Goal: Task Accomplishment & Management: Complete application form

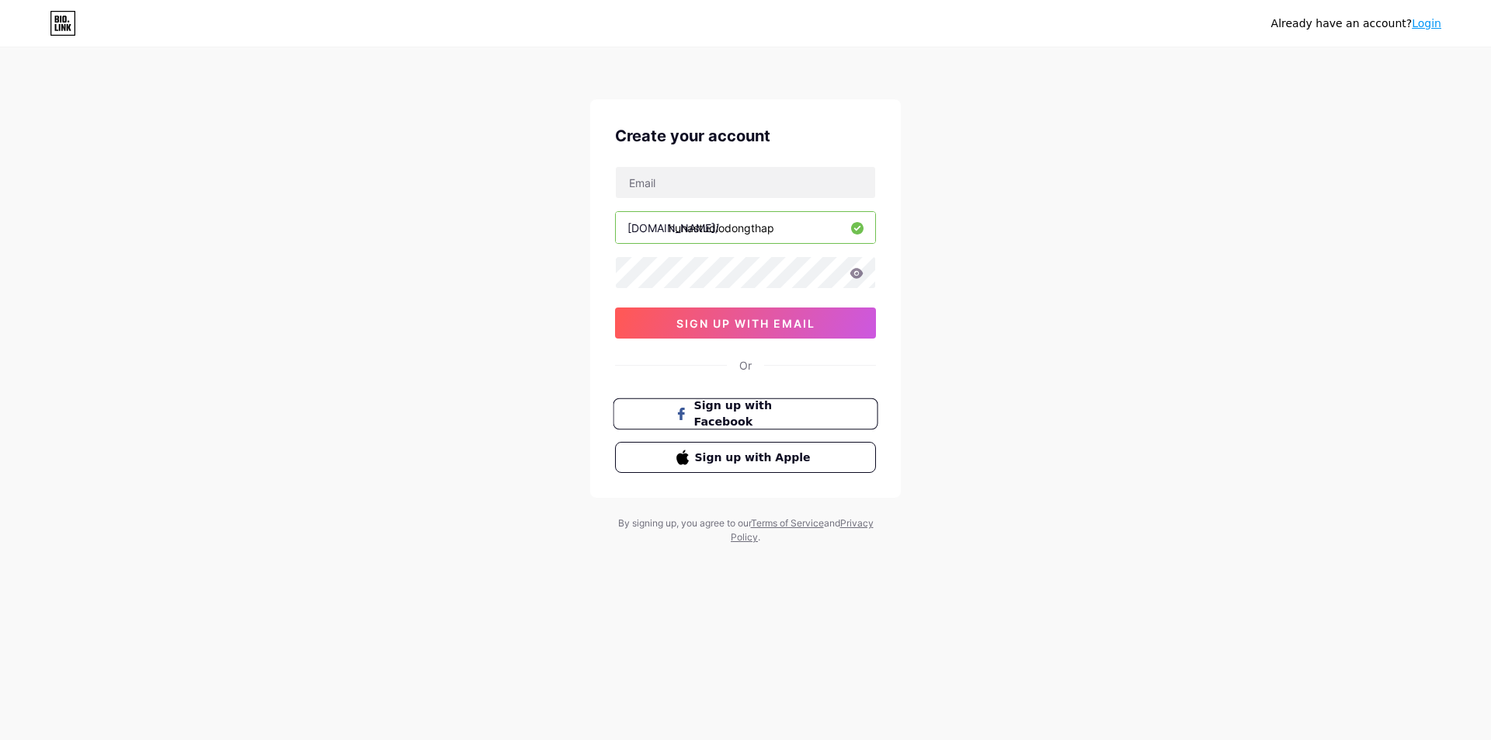
click at [766, 412] on span "Sign up with Facebook" at bounding box center [755, 414] width 122 height 33
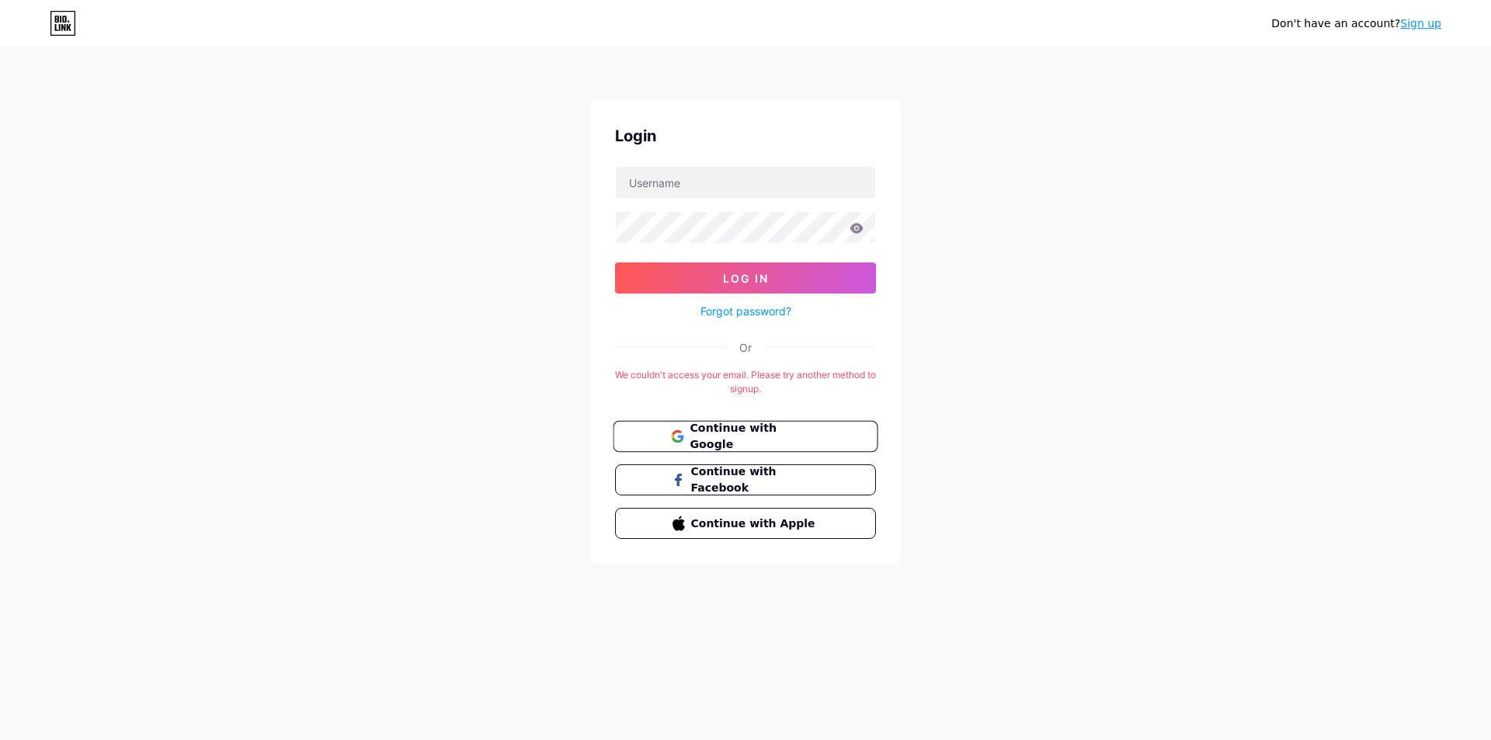
click at [829, 447] on button "Continue with Google" at bounding box center [745, 437] width 265 height 32
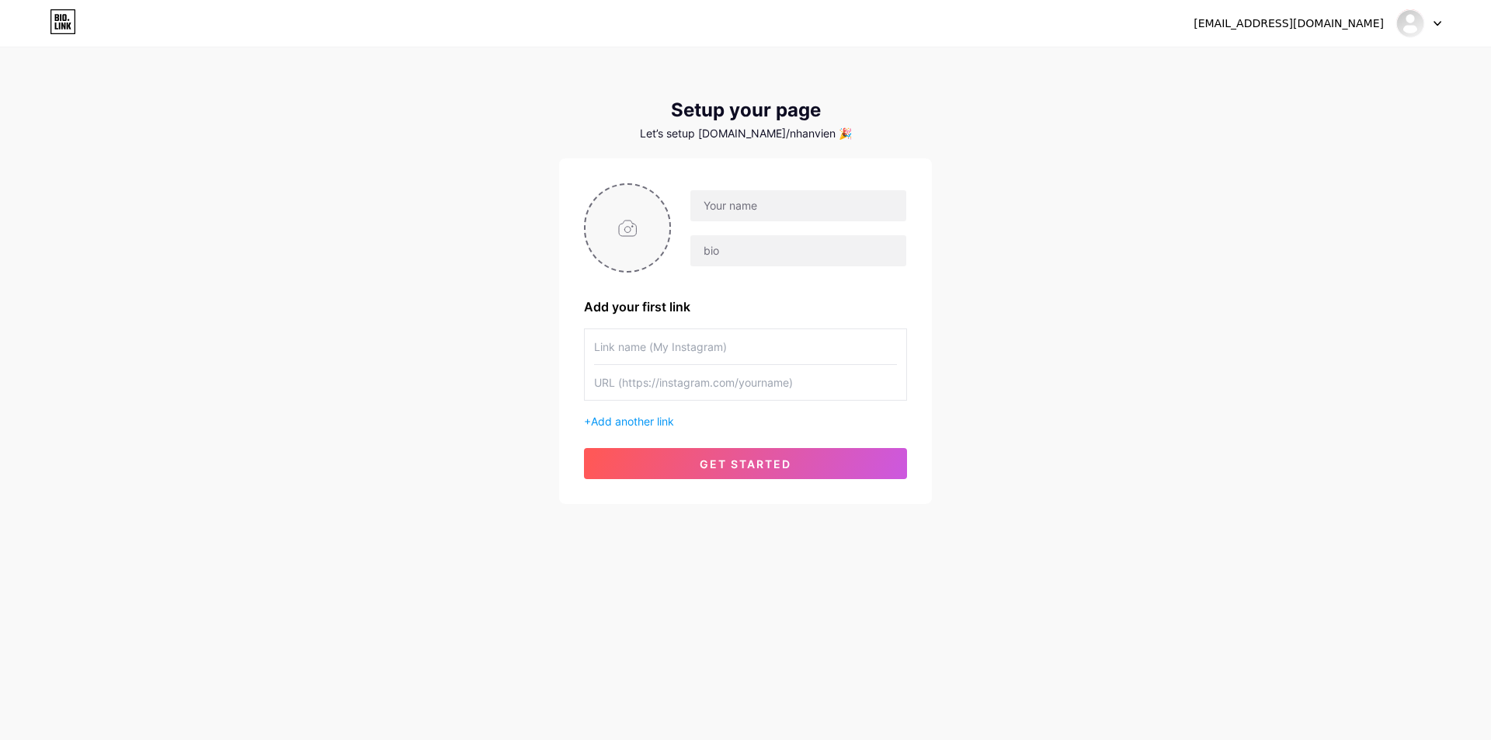
click at [629, 229] on input "file" at bounding box center [628, 228] width 84 height 86
type input "C:\fakepath\logo huna ma vang.png"
click at [820, 208] on input "text" at bounding box center [798, 205] width 216 height 31
type input "Huna Studio Đồng Tháp"
click at [774, 259] on input "text" at bounding box center [798, 250] width 216 height 31
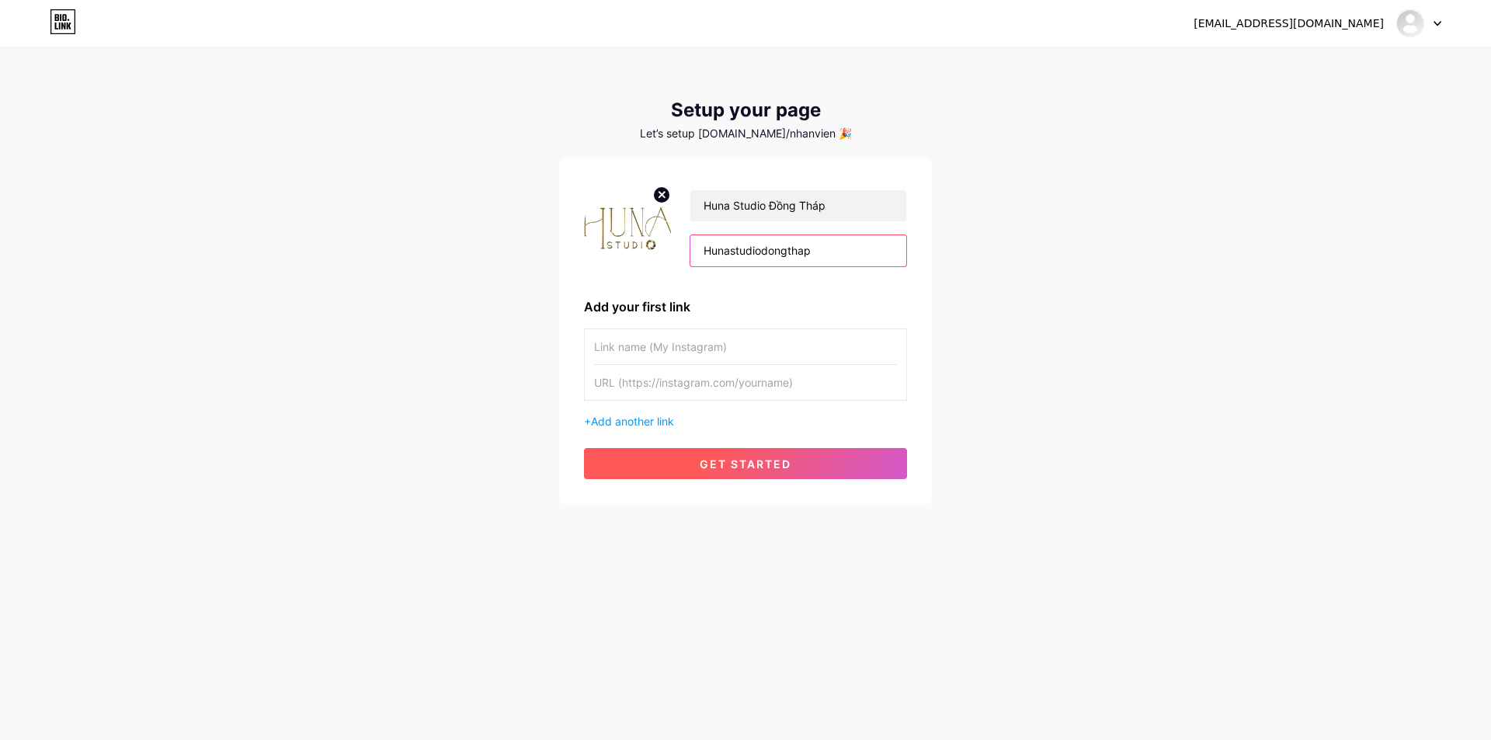
type input "Hunastudiodongthap"
click at [787, 470] on button "get started" at bounding box center [745, 463] width 323 height 31
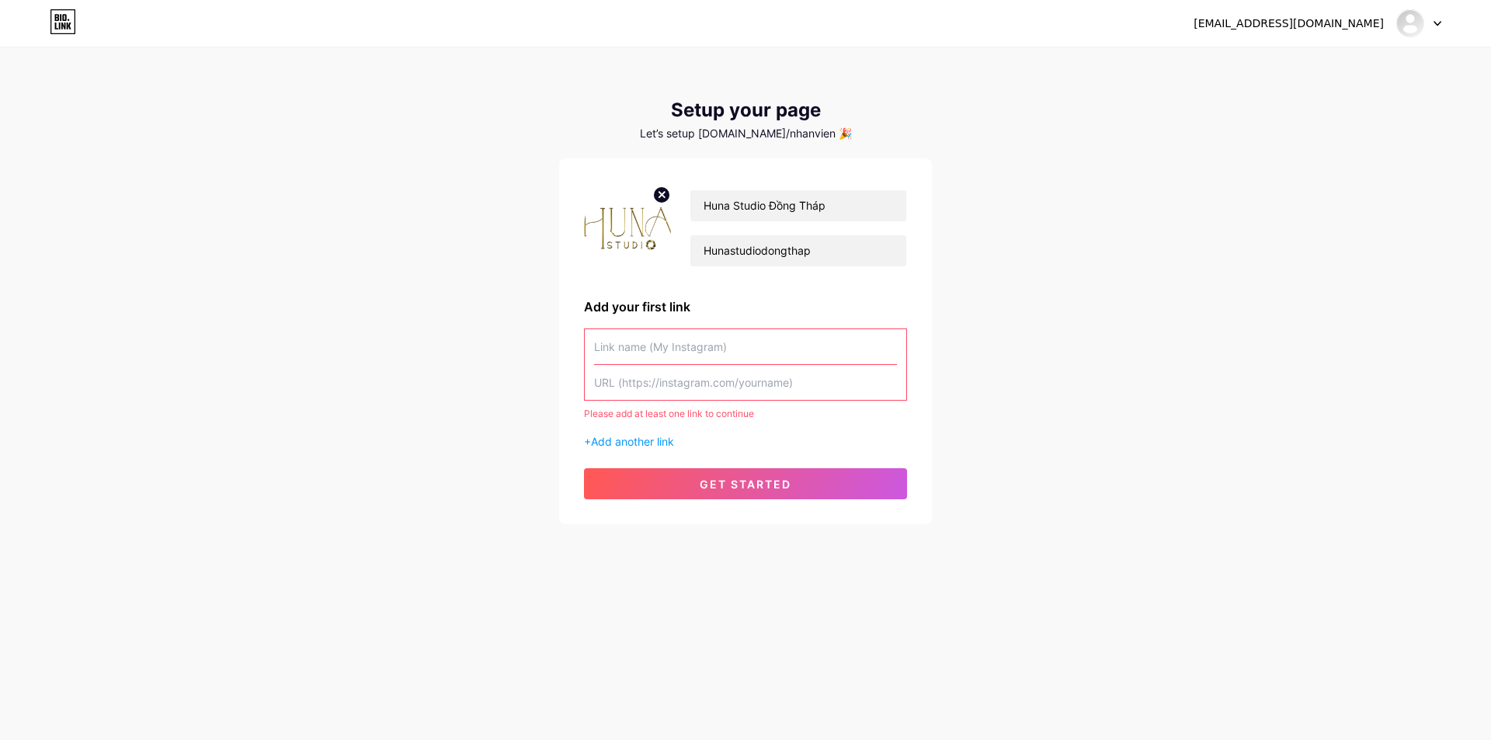
click at [739, 348] on input "text" at bounding box center [745, 346] width 303 height 35
click at [739, 384] on input "text" at bounding box center [745, 382] width 303 height 35
click at [792, 353] on input "text" at bounding box center [745, 346] width 303 height 35
click at [650, 446] on span "Add another link" at bounding box center [632, 441] width 83 height 13
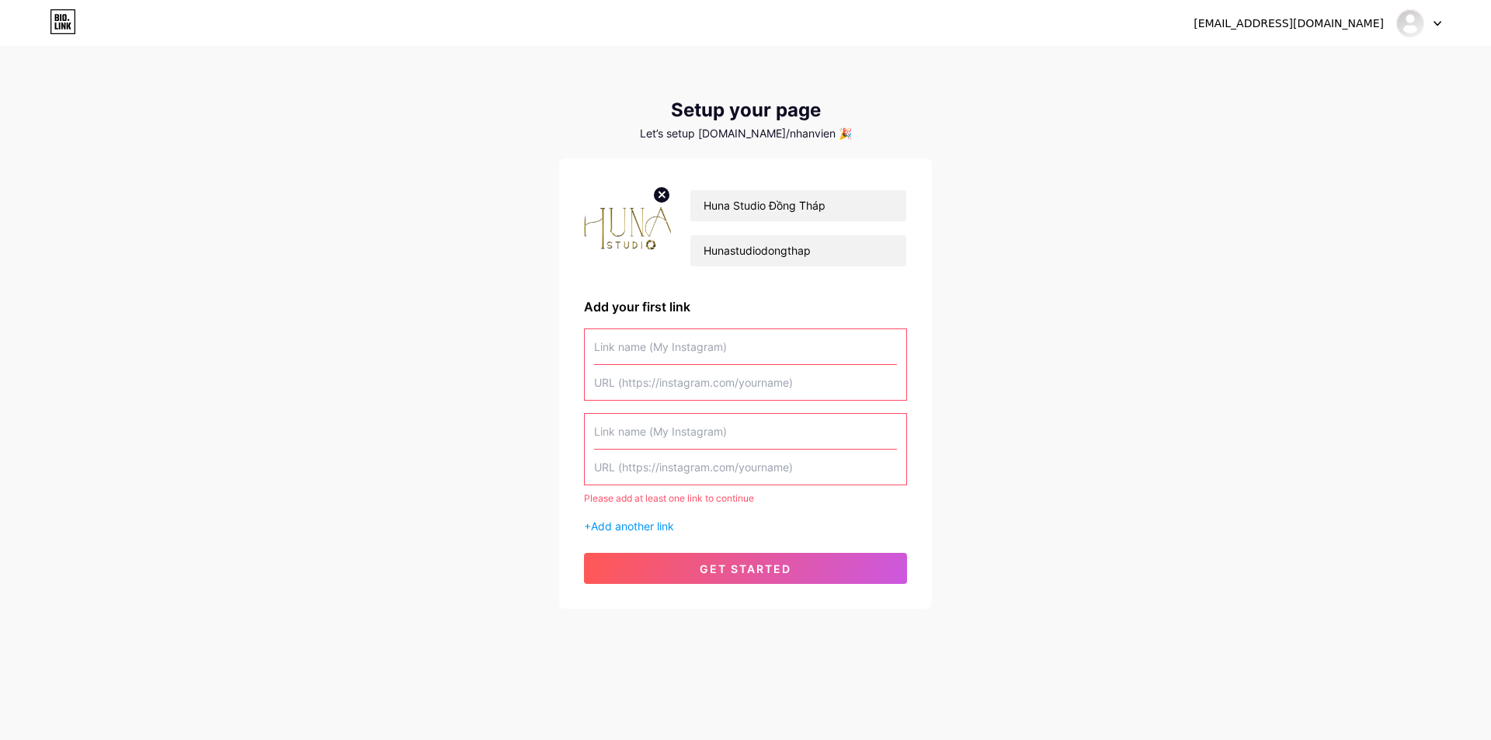
drag, startPoint x: 735, startPoint y: 389, endPoint x: 732, endPoint y: 399, distance: 10.6
click at [736, 389] on input "text" at bounding box center [745, 382] width 303 height 35
click at [726, 348] on input "text" at bounding box center [745, 346] width 303 height 35
click at [798, 408] on div "Please add at least one link to continue + Add another link" at bounding box center [745, 432] width 323 height 206
click at [774, 455] on input "text" at bounding box center [745, 467] width 303 height 35
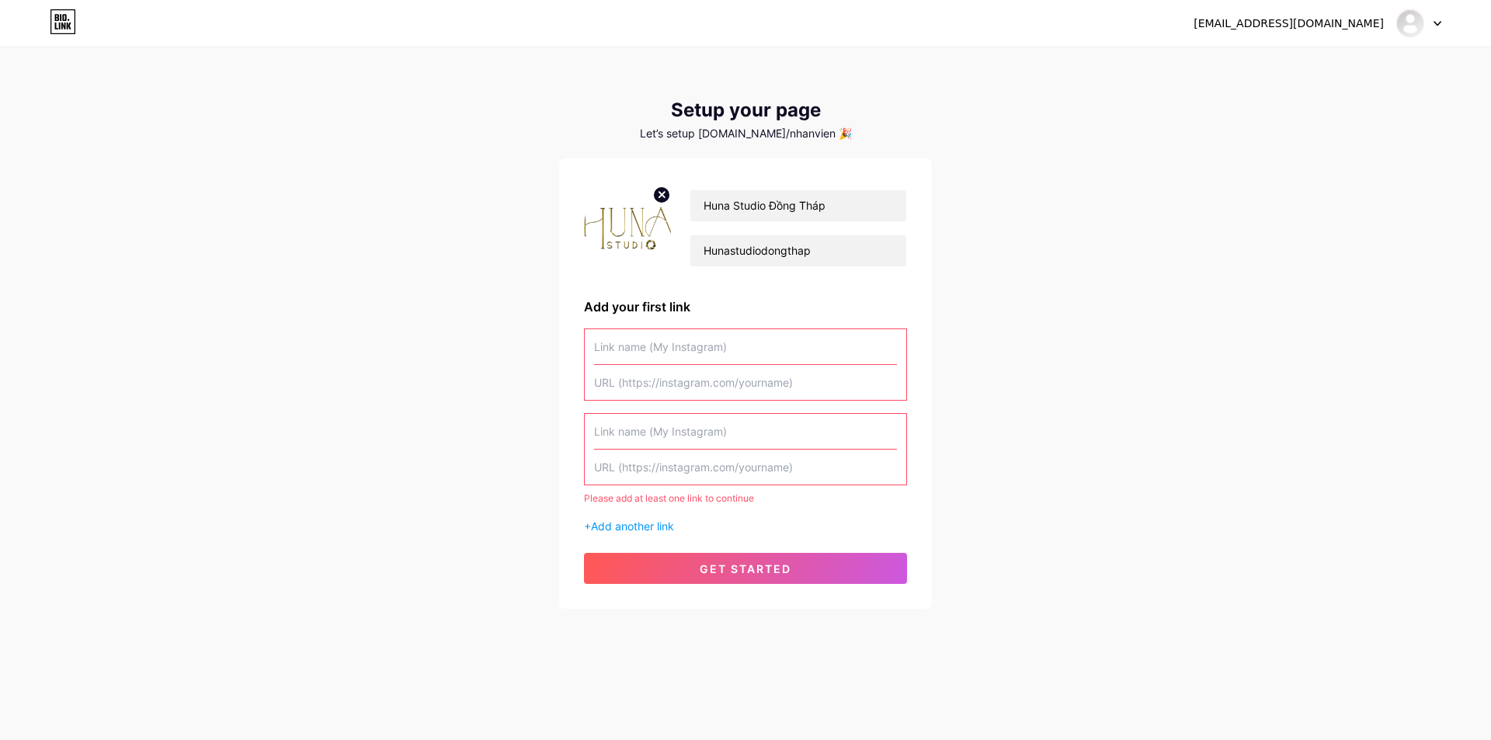
click at [783, 433] on input "text" at bounding box center [745, 431] width 303 height 35
click at [774, 350] on input "text" at bounding box center [745, 346] width 303 height 35
paste input "https://www.facebook.com/HunaStudioVN"
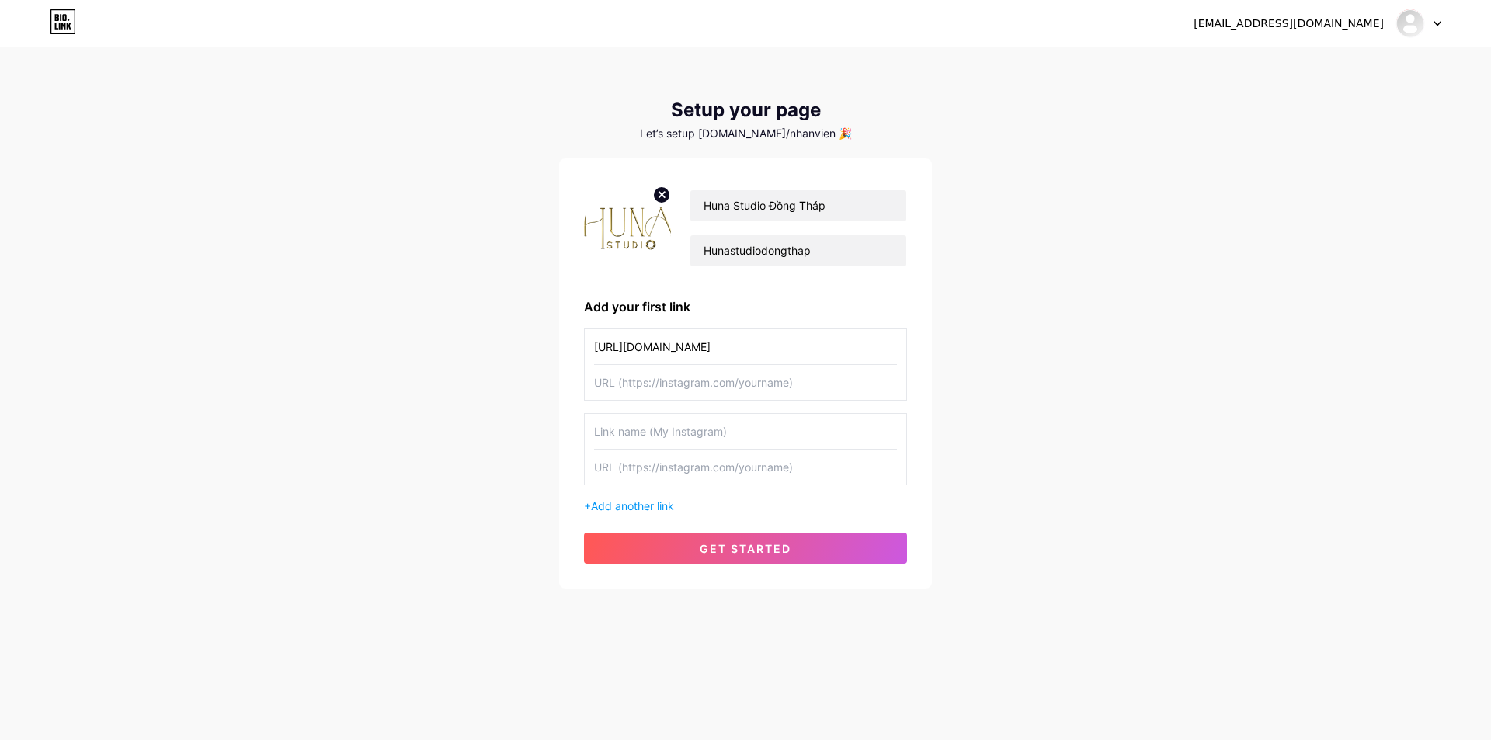
type input "https://www.facebook.com/HunaStudioVN"
click at [805, 374] on input "text" at bounding box center [745, 382] width 303 height 35
paste input "https://www.facebook.com/HunaStudioVN"
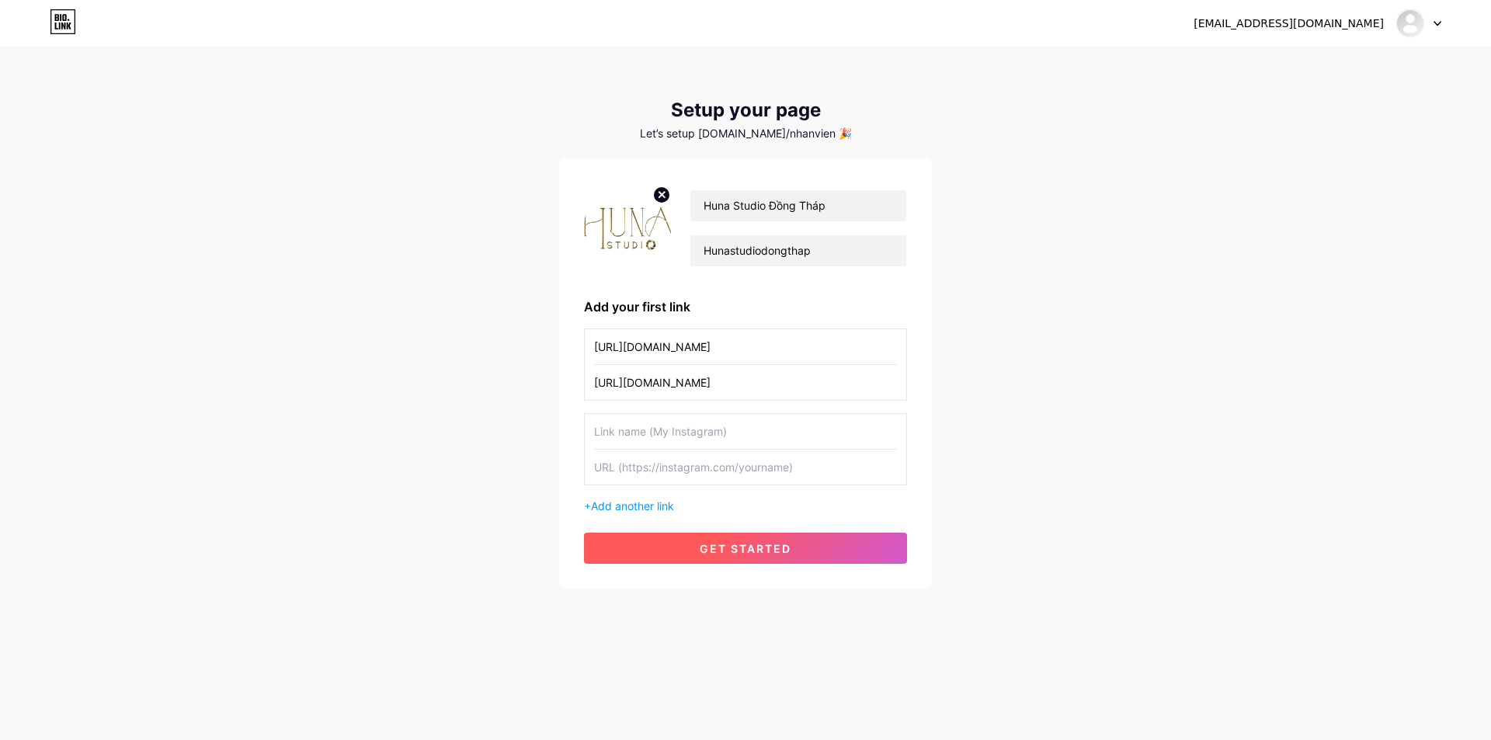
type input "https://www.facebook.com/HunaStudioVN"
click at [818, 551] on button "get started" at bounding box center [745, 548] width 323 height 31
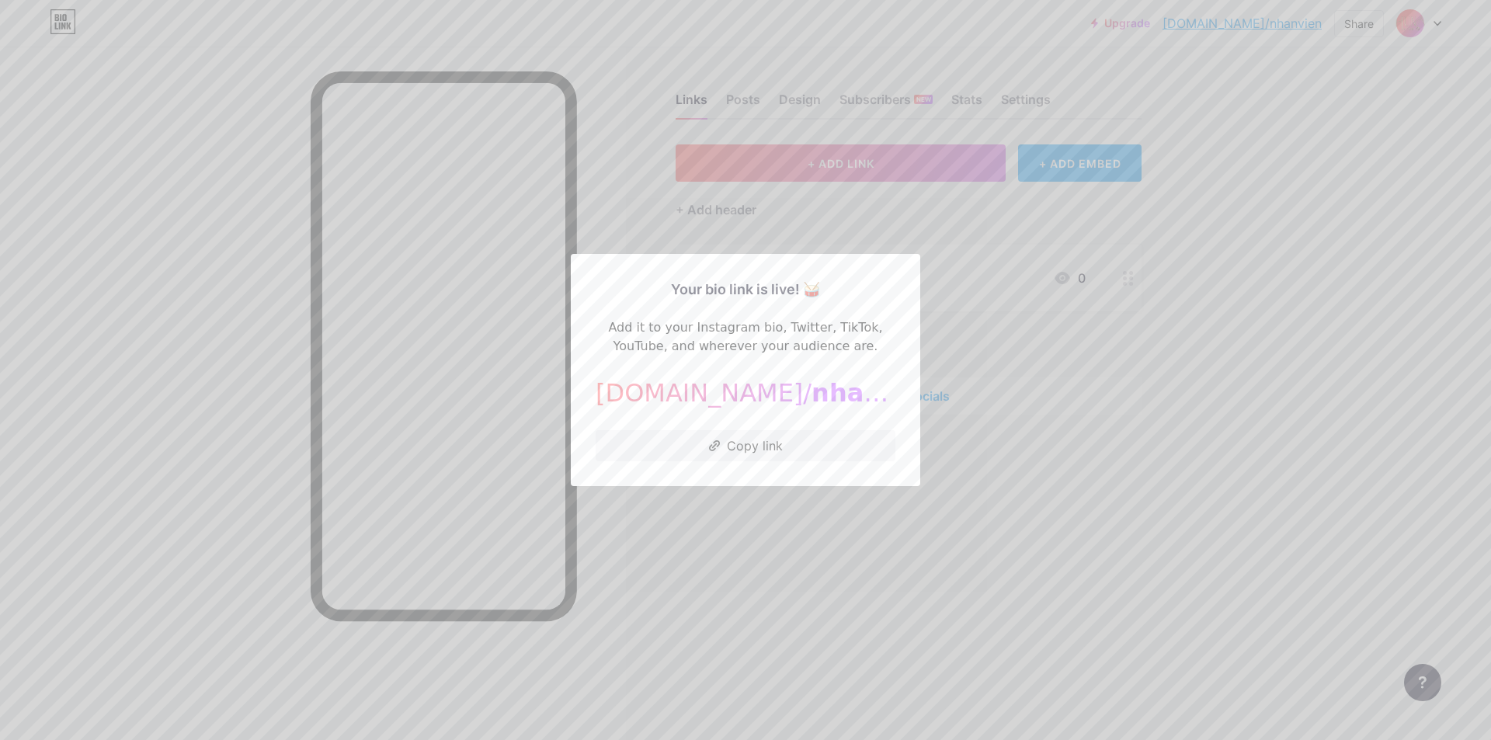
click at [812, 405] on span "nhanvien" at bounding box center [876, 393] width 129 height 30
click at [812, 396] on span "nhanvien" at bounding box center [876, 393] width 129 height 30
click at [1066, 500] on div at bounding box center [745, 370] width 1491 height 740
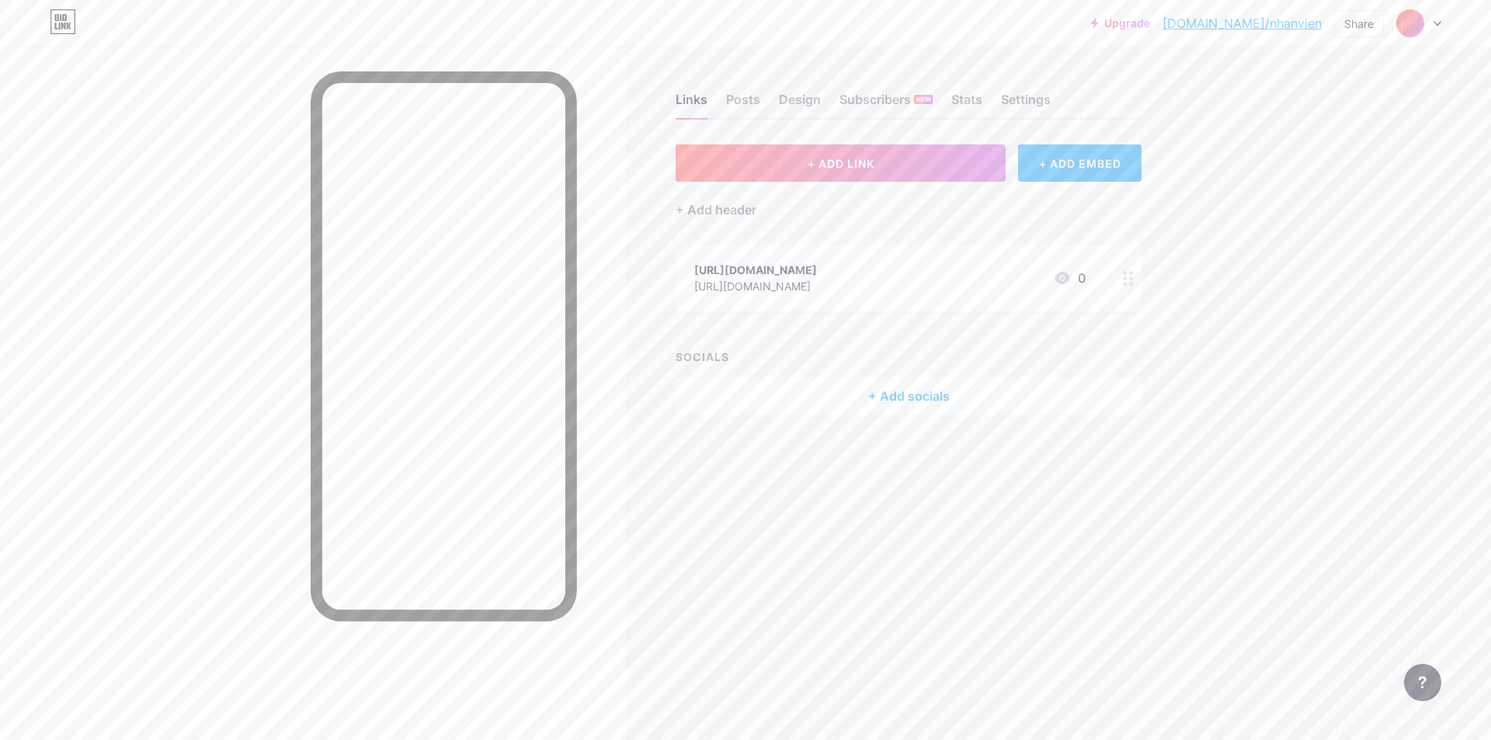
click at [1306, 23] on link "bio.link/nhanvien" at bounding box center [1242, 23] width 159 height 19
click at [1069, 166] on div "+ ADD EMBED" at bounding box center [1079, 162] width 123 height 37
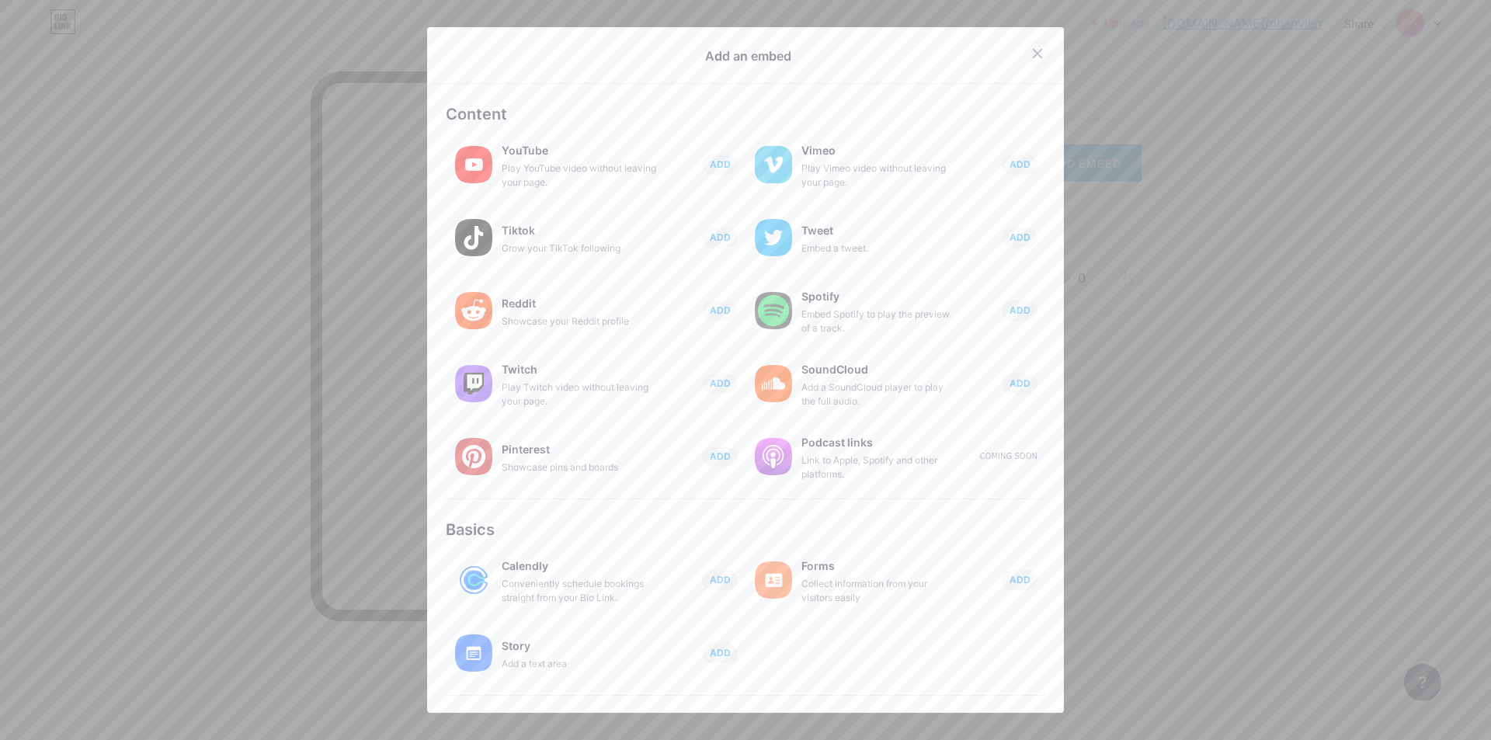
click at [1034, 50] on icon at bounding box center [1038, 53] width 9 height 9
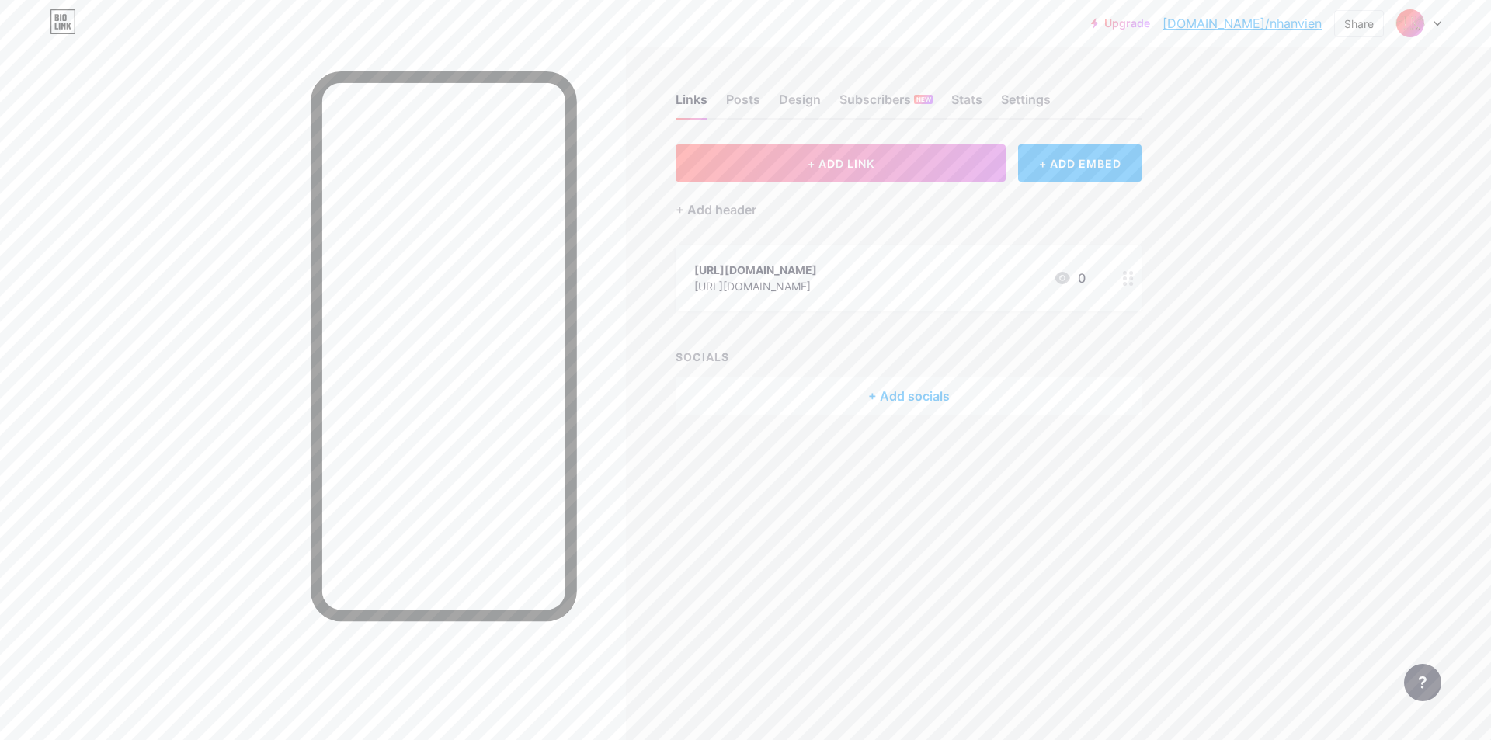
click at [1282, 24] on link "bio.link/nhanvien" at bounding box center [1242, 23] width 159 height 19
drag, startPoint x: 1247, startPoint y: 21, endPoint x: 1182, endPoint y: 69, distance: 80.5
click at [1182, 69] on div "Links Posts Design Subscribers NEW Stats Settings + ADD LINK + ADD EMBED + Add …" at bounding box center [603, 270] width 1207 height 446
click at [1424, 23] on div at bounding box center [1418, 23] width 45 height 28
click at [1332, 181] on link "Account settings" at bounding box center [1344, 176] width 193 height 42
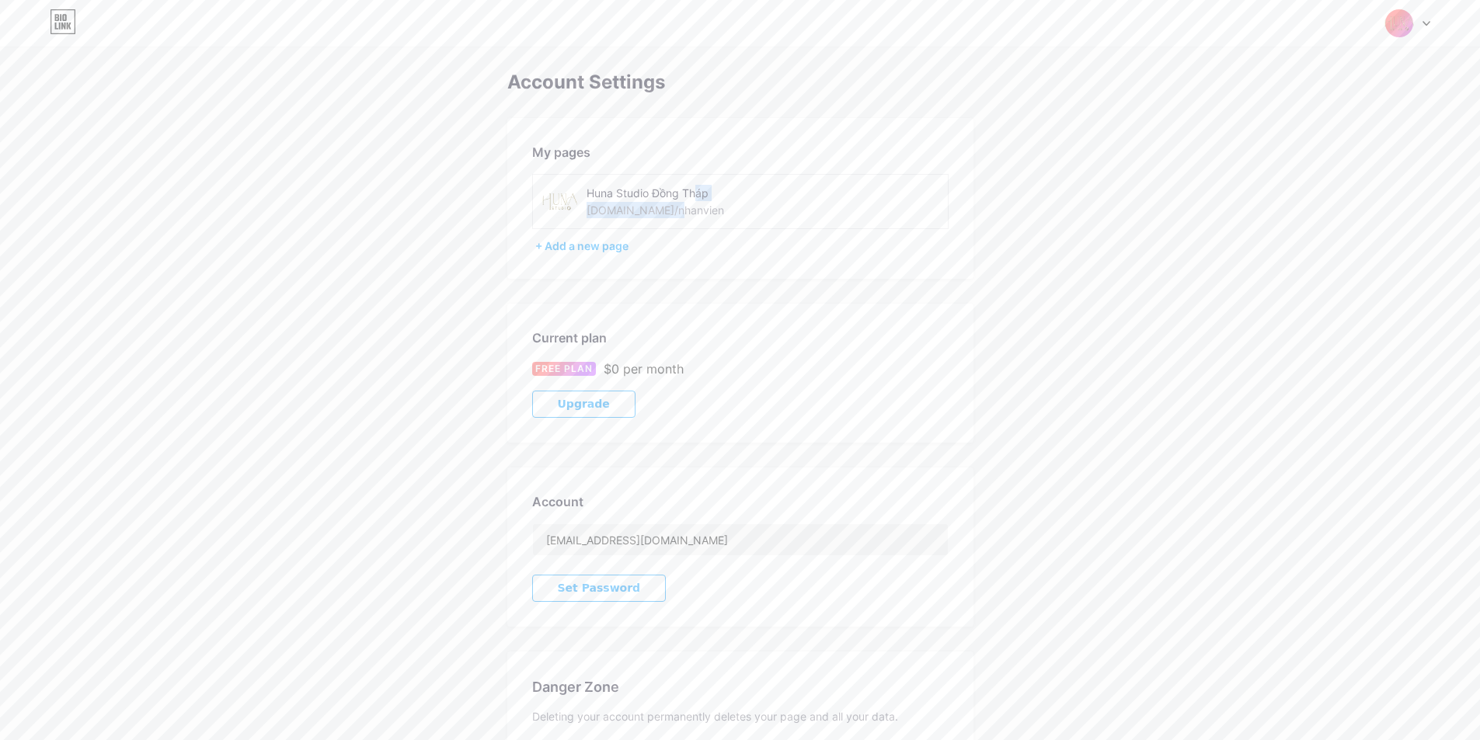
drag, startPoint x: 692, startPoint y: 211, endPoint x: 659, endPoint y: 215, distance: 33.6
click at [659, 215] on div "Huna Studio Đồng Tháp bio.link/nhanvien" at bounding box center [696, 201] width 220 height 35
click at [682, 217] on div "Huna Studio Đồng Tháp bio.link/nhanvien" at bounding box center [696, 201] width 220 height 35
drag, startPoint x: 673, startPoint y: 213, endPoint x: 629, endPoint y: 208, distance: 43.7
click at [629, 208] on div "Huna Studio Đồng Tháp bio.link/nhanvien" at bounding box center [696, 201] width 220 height 35
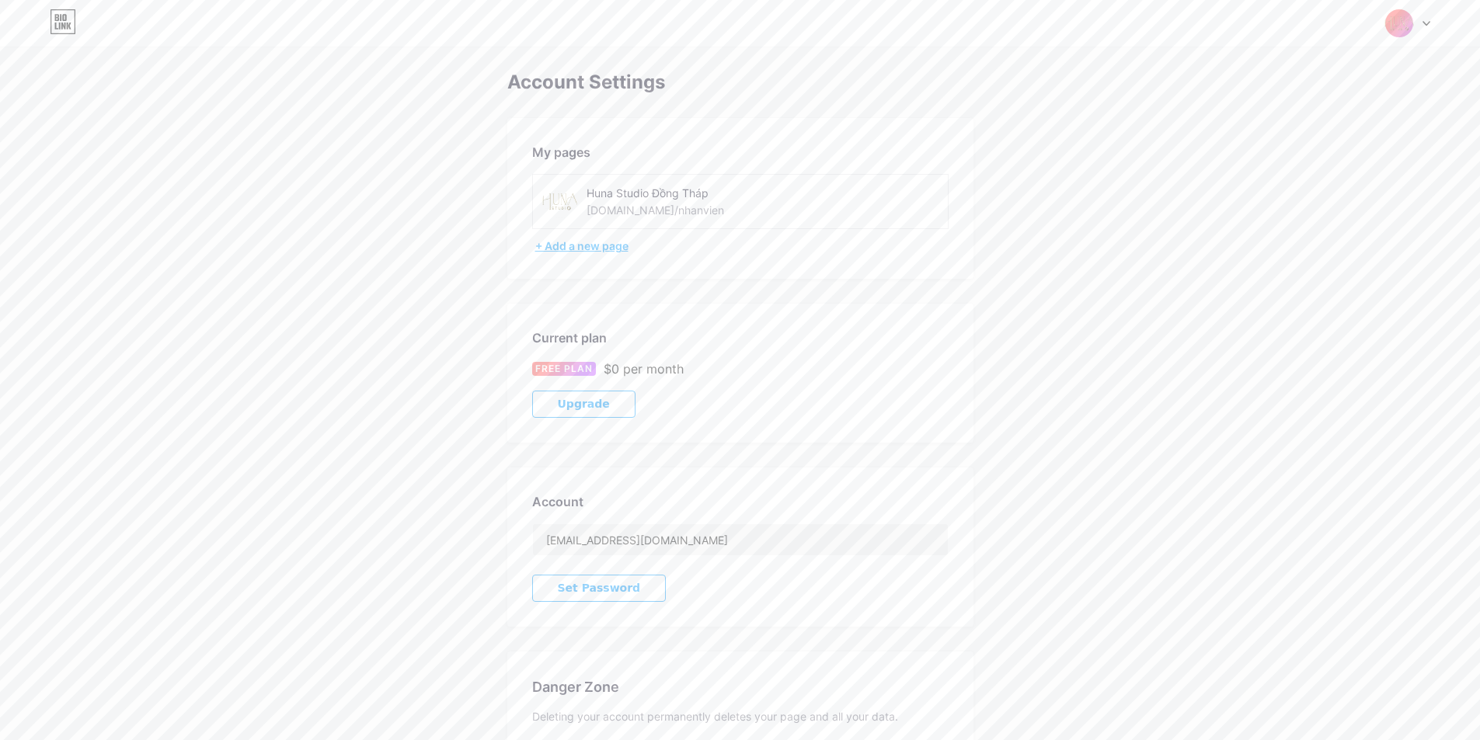
click at [607, 252] on div "+ Add a new page" at bounding box center [741, 246] width 413 height 16
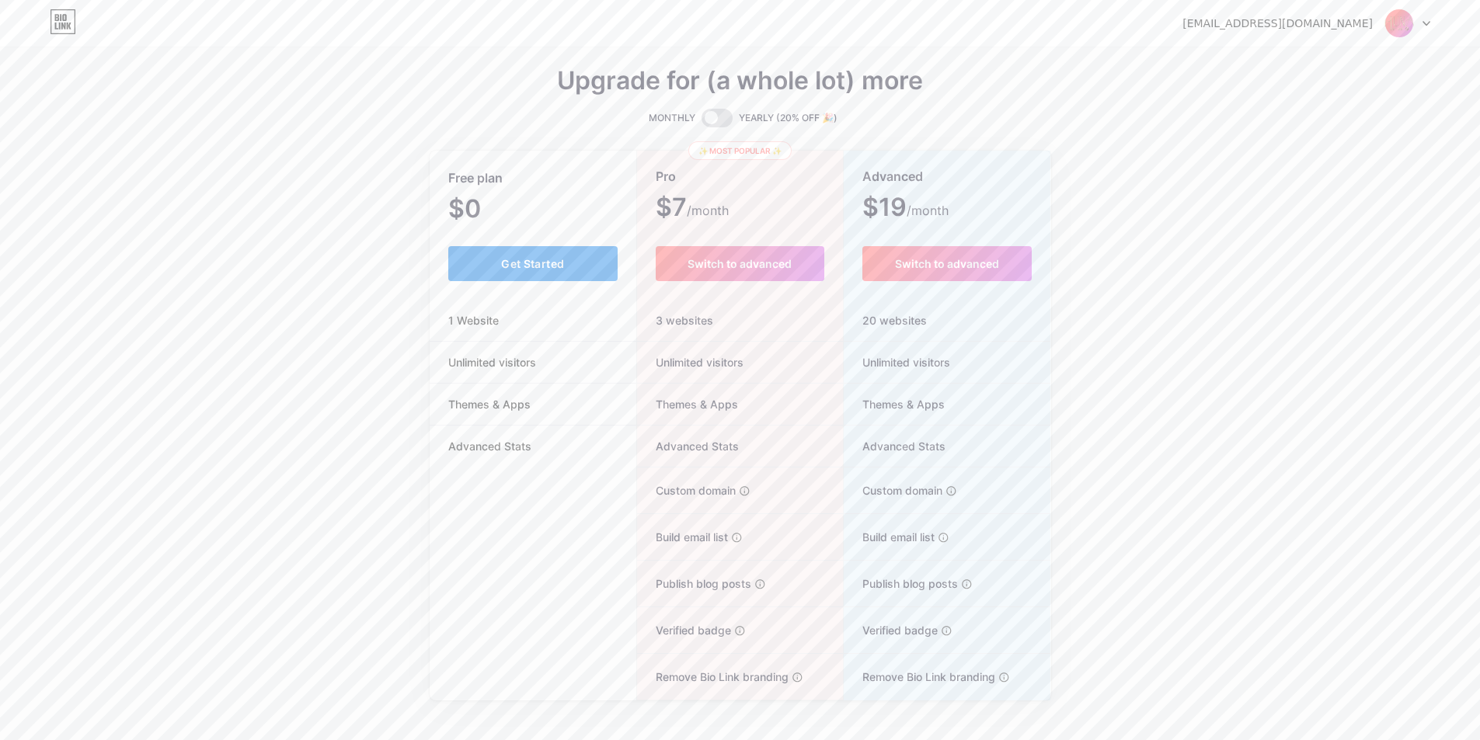
click at [583, 261] on button "Get Started" at bounding box center [533, 263] width 170 height 35
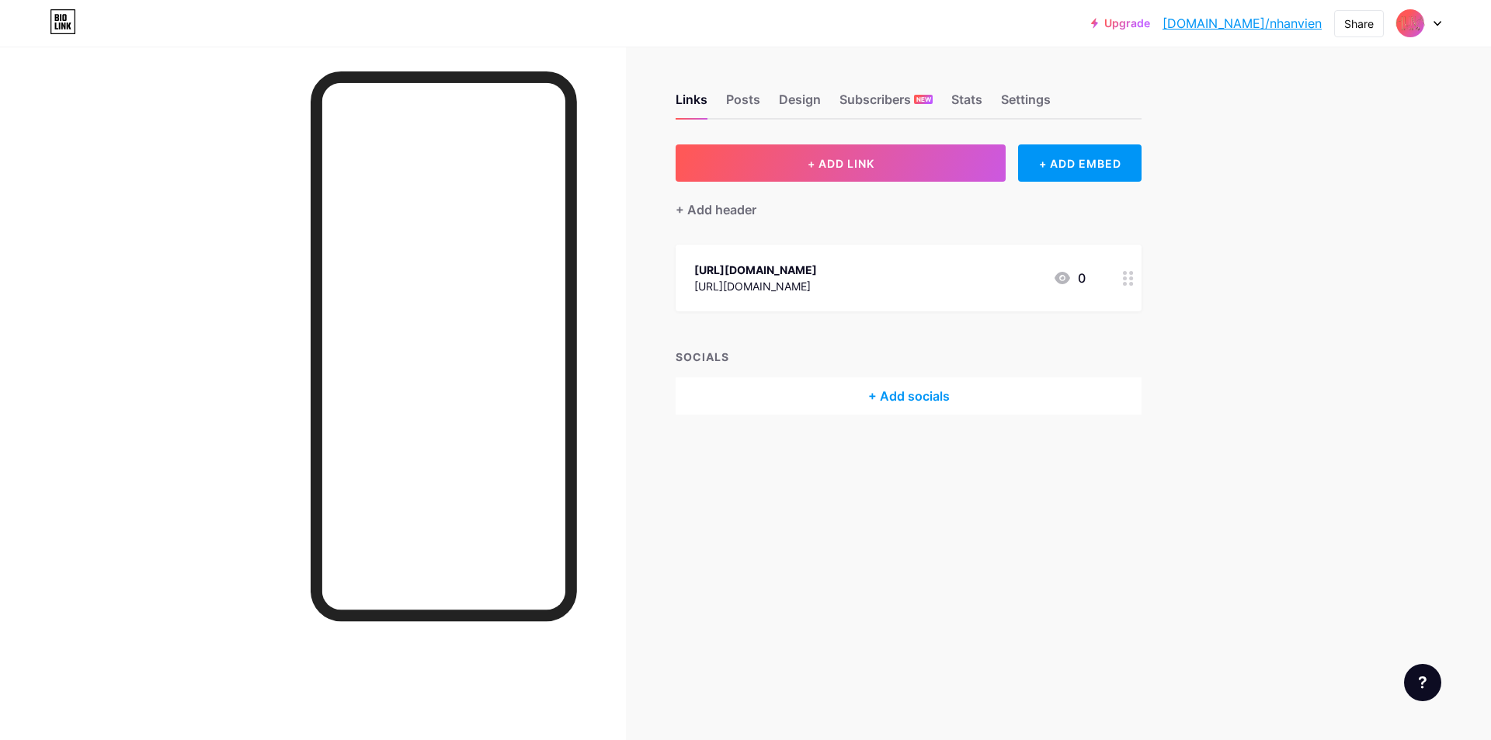
click at [1279, 31] on link "bio.link/nhanvien" at bounding box center [1242, 23] width 159 height 19
click at [1400, 30] on img at bounding box center [1410, 23] width 25 height 25
click at [1327, 183] on link "Account settings" at bounding box center [1344, 176] width 193 height 42
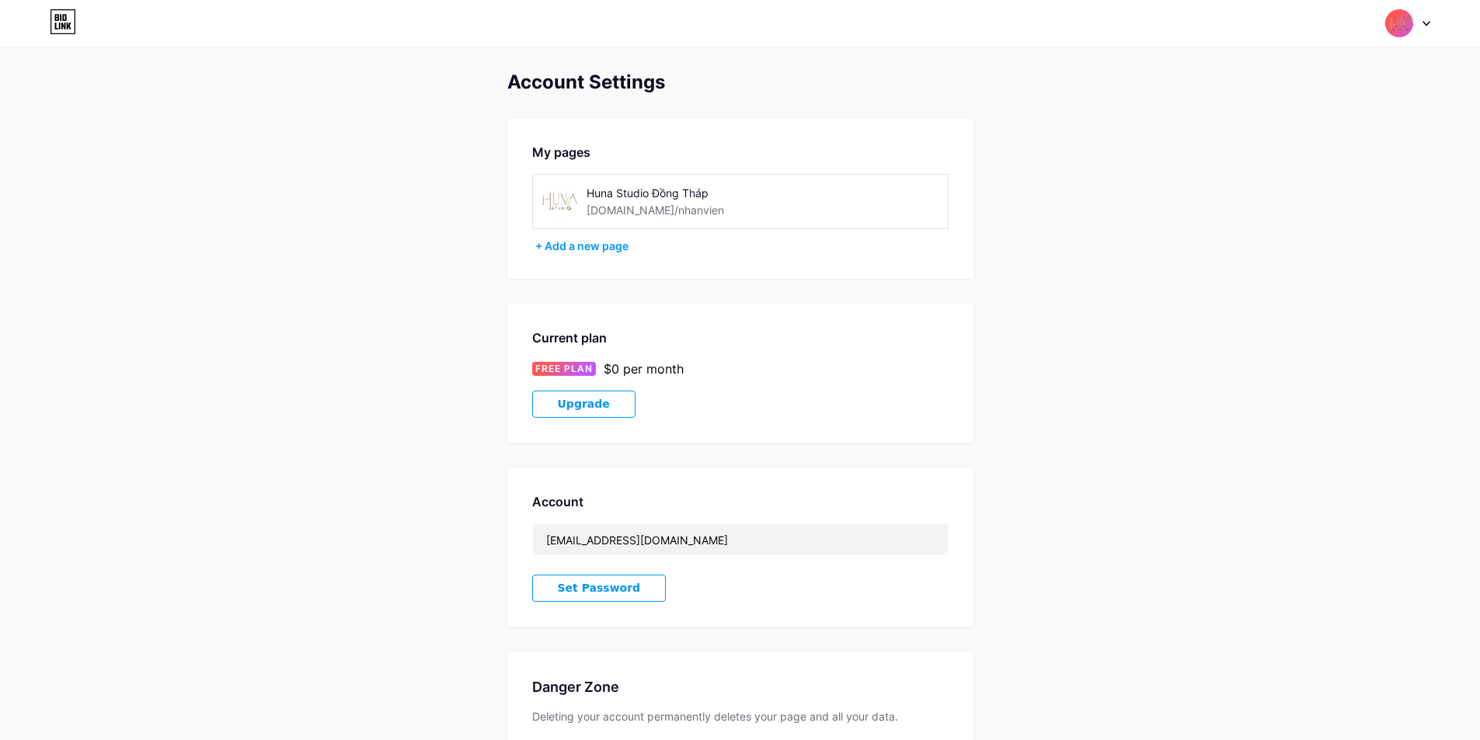
click at [598, 405] on span "Upgrade" at bounding box center [584, 404] width 52 height 13
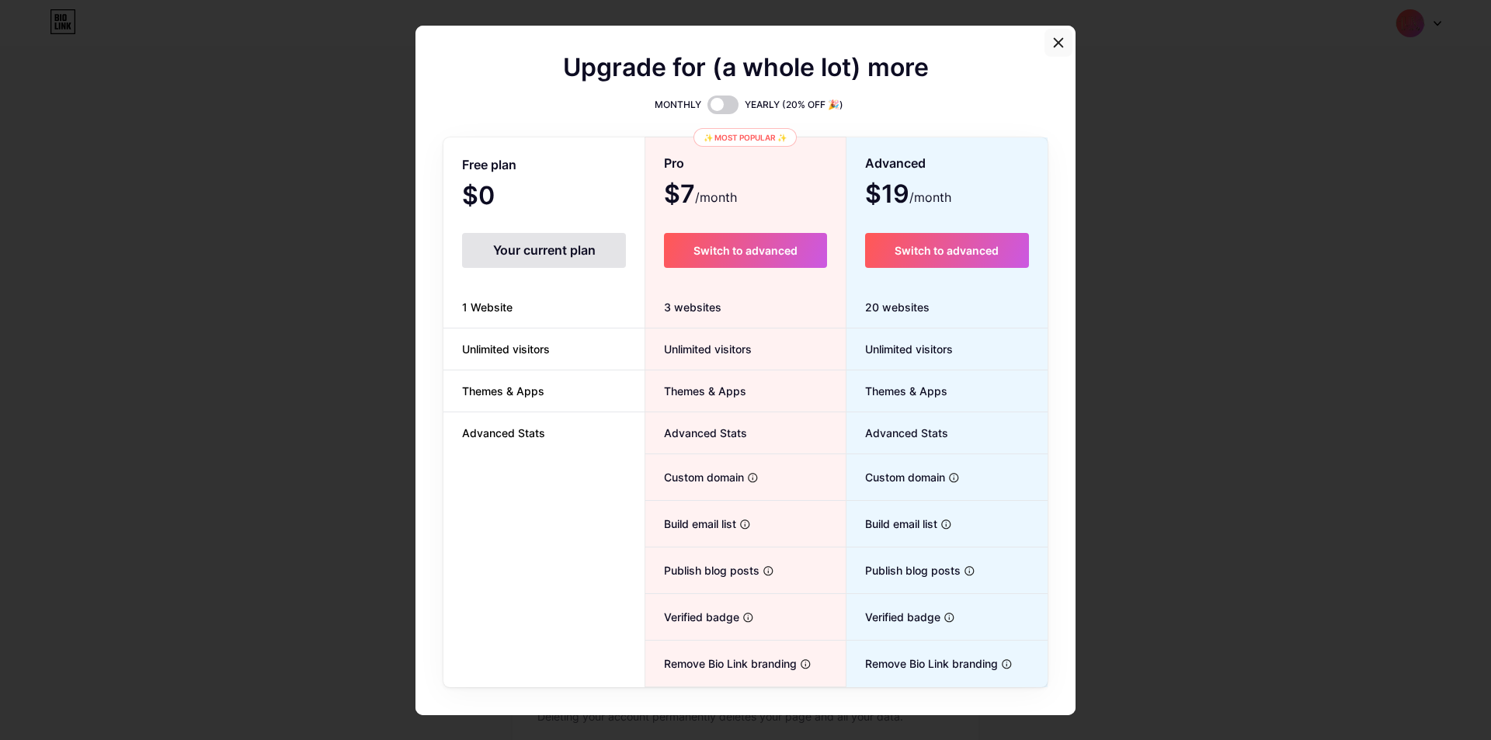
click at [1055, 42] on icon at bounding box center [1059, 42] width 9 height 9
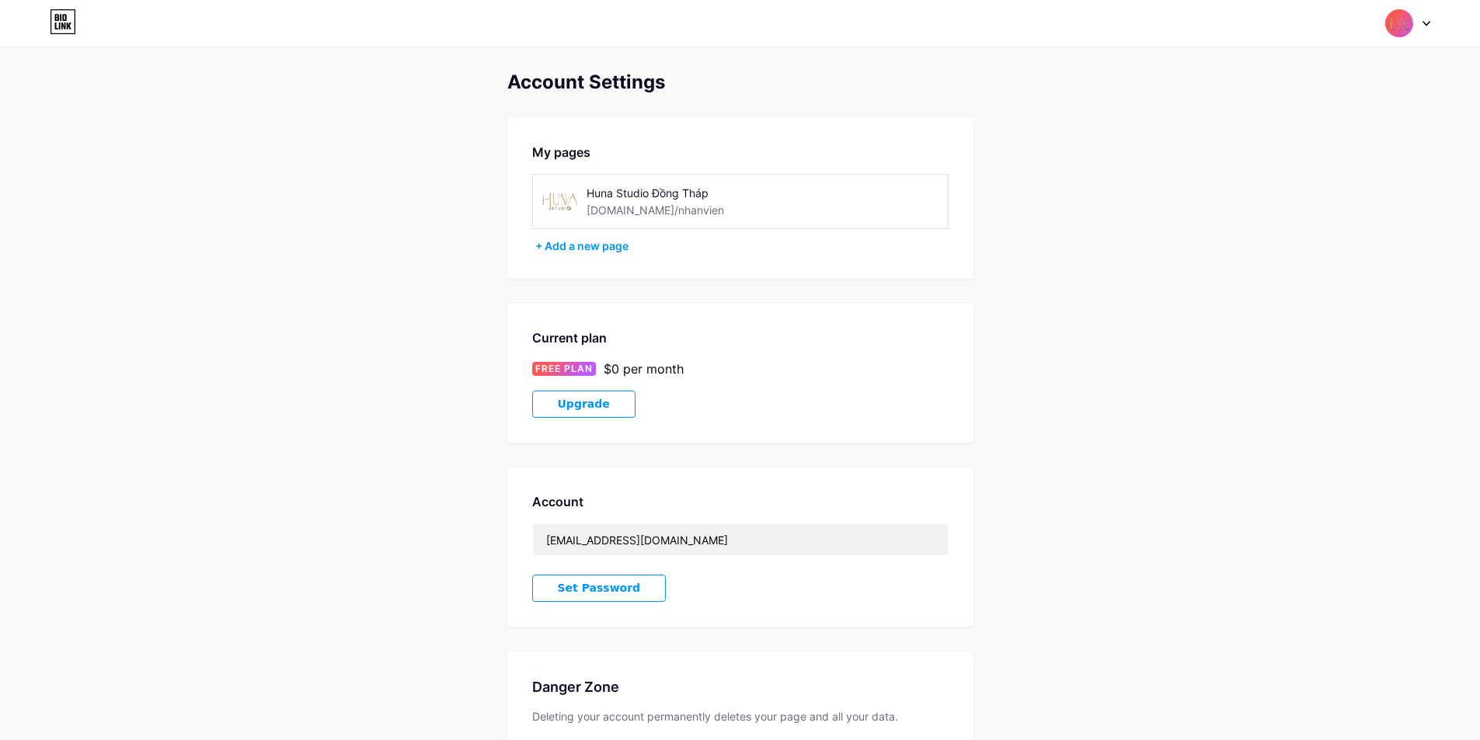
click at [654, 208] on div "bio.link/nhanvien" at bounding box center [654, 210] width 137 height 16
click at [628, 247] on div "+ Add a new page" at bounding box center [741, 246] width 413 height 16
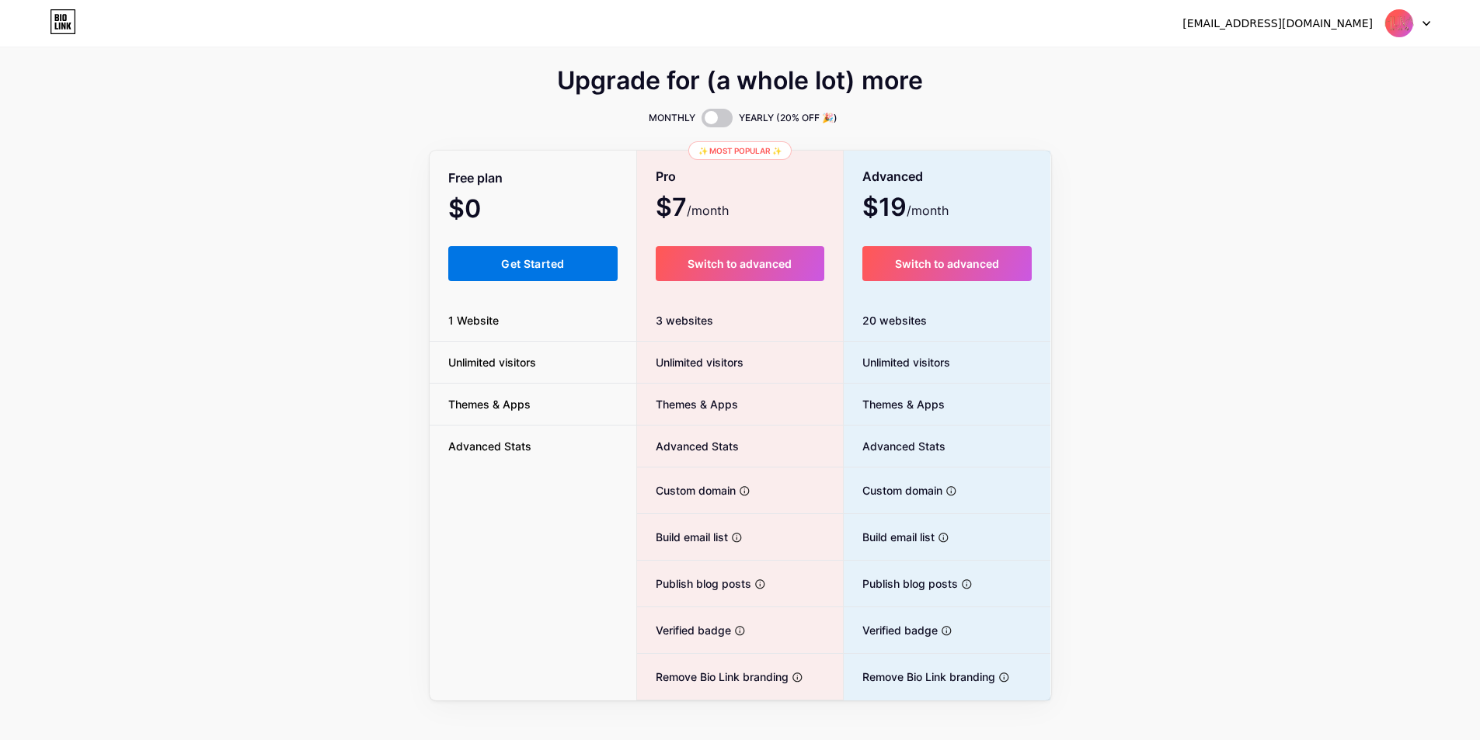
click at [599, 264] on button "Get Started" at bounding box center [533, 263] width 170 height 35
